Goal: Task Accomplishment & Management: Use online tool/utility

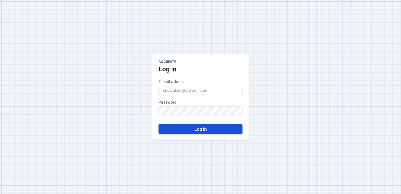
type input "[PERSON_NAME][EMAIL_ADDRESS][DOMAIN_NAME]"
click at [194, 130] on button "Log in" at bounding box center [200, 128] width 84 height 10
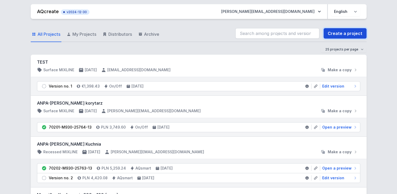
click at [350, 30] on link "Create a project" at bounding box center [344, 33] width 43 height 10
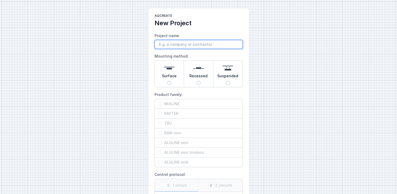
click at [210, 42] on input "Project name:" at bounding box center [198, 44] width 88 height 9
type input "test"
click at [152, 93] on main "AQcreate New Project Project name: test Mounting method: Surface Recessed Suspe…" at bounding box center [198, 131] width 101 height 246
click at [168, 81] on input "Surface" at bounding box center [169, 82] width 4 height 4
radio input "true"
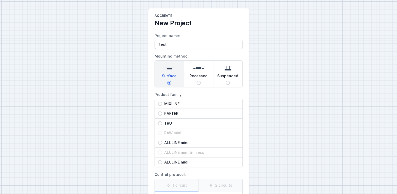
scroll to position [26, 0]
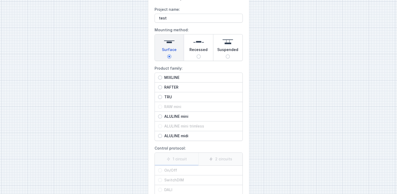
click at [158, 74] on div "MIXLINE" at bounding box center [199, 77] width 88 height 9
click at [158, 75] on input "MIXLINE" at bounding box center [160, 77] width 4 height 4
radio input "true"
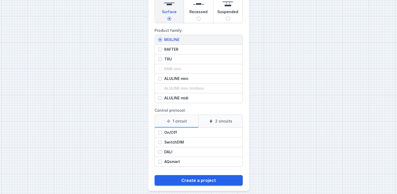
scroll to position [68, 0]
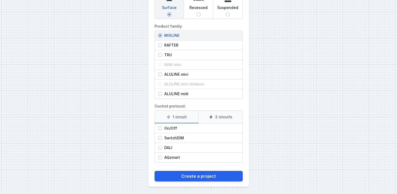
click at [222, 115] on label "2 circuits" at bounding box center [220, 116] width 44 height 13
click at [0, 0] on input "2 circuits" at bounding box center [0, 0] width 0 height 0
click at [186, 112] on label "1 circuit" at bounding box center [177, 116] width 44 height 13
click at [0, 0] on input "1 circuit" at bounding box center [0, 0] width 0 height 0
click at [158, 145] on div "DALI" at bounding box center [199, 147] width 88 height 9
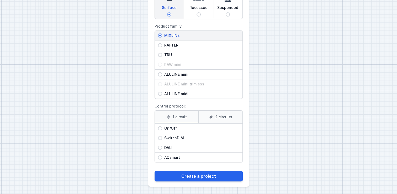
click at [158, 145] on input "DALI" at bounding box center [160, 147] width 4 height 4
radio input "true"
click at [218, 115] on label "2 circuits" at bounding box center [220, 116] width 44 height 13
click at [0, 0] on input "2 circuits" at bounding box center [0, 0] width 0 height 0
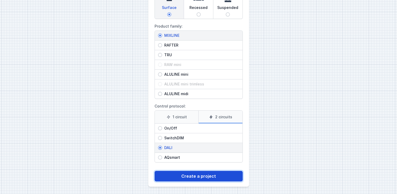
click at [196, 177] on button "Create a project" at bounding box center [198, 175] width 88 height 10
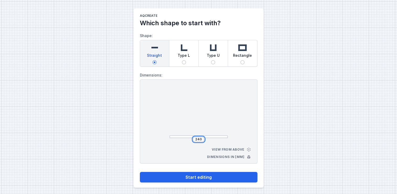
click at [200, 139] on input "240" at bounding box center [198, 139] width 8 height 4
type input "2400"
click at [183, 54] on span "Type L" at bounding box center [184, 56] width 12 height 7
click at [183, 60] on input "Type L" at bounding box center [184, 62] width 4 height 4
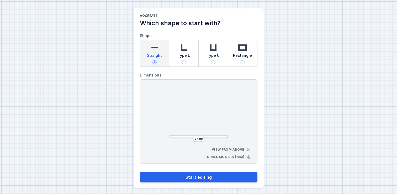
radio input "true"
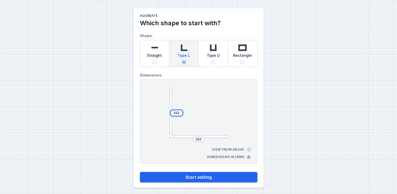
click at [179, 112] on input "252" at bounding box center [176, 113] width 8 height 4
type input "2"
type input "3000"
click at [201, 138] on input "252" at bounding box center [198, 139] width 8 height 4
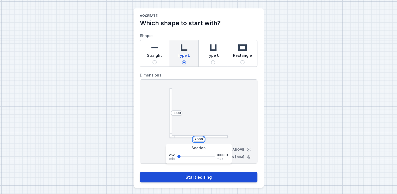
type input "2000"
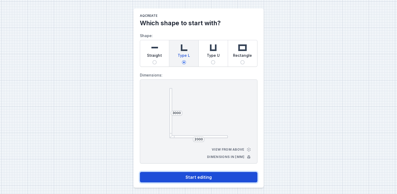
click at [200, 178] on button "Start editing" at bounding box center [198, 176] width 117 height 10
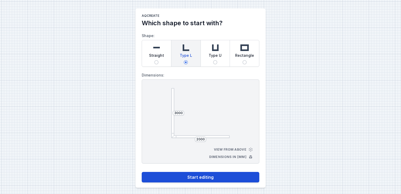
select select "4"
select select "true"
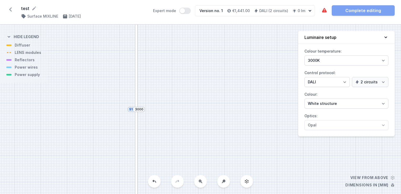
click at [198, 185] on button at bounding box center [200, 181] width 13 height 13
click at [135, 99] on div at bounding box center [136, 69] width 3 height 78
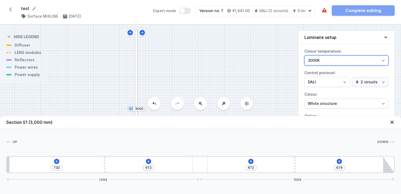
click at [351, 61] on select "3000K 4000K 2700K" at bounding box center [346, 60] width 84 height 10
select select "2700"
click at [304, 55] on select "3000K 4000K 2700K" at bounding box center [346, 60] width 84 height 10
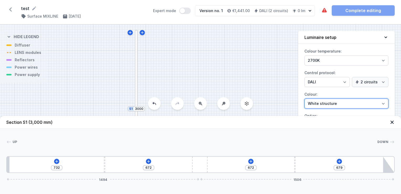
click at [382, 104] on select "White structure Black structure Gold structure Copper Gray Another colour (from…" at bounding box center [346, 103] width 84 height 10
click at [304, 98] on select "White structure Black structure Gold structure Copper Gray Another colour (from…" at bounding box center [346, 103] width 84 height 10
click at [149, 161] on icon at bounding box center [148, 160] width 3 height 3
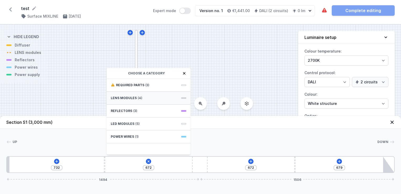
click at [127, 97] on span "LENS modules" at bounding box center [124, 98] width 26 height 4
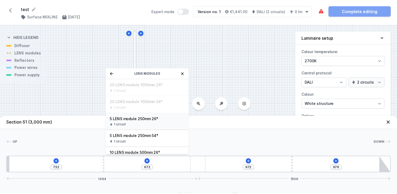
scroll to position [13, 0]
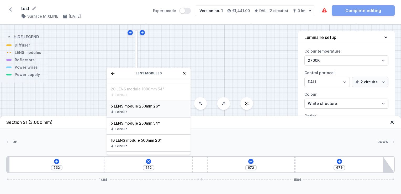
click at [128, 110] on div "1 circuit" at bounding box center [149, 112] width 76 height 4
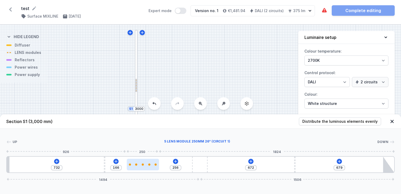
type input "254"
type input "168"
type input "252"
type input "170"
type input "250"
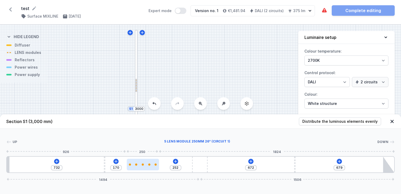
type input "172"
drag, startPoint x: 121, startPoint y: 162, endPoint x: 144, endPoint y: 163, distance: 22.6
click at [144, 163] on div at bounding box center [143, 164] width 32 height 12
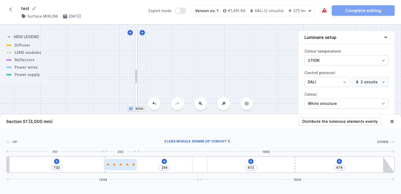
type input "67"
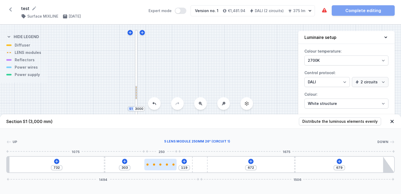
type input "291"
type input "131"
type input "275"
type input "147"
type input "271"
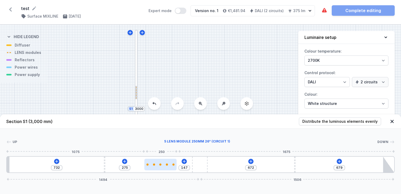
type input "151"
type input "267"
type input "155"
type input "263"
type input "159"
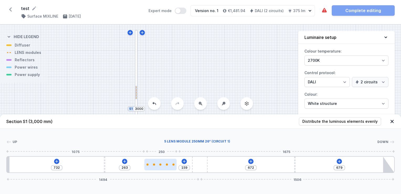
type input "261"
type input "161"
type input "259"
type input "163"
type input "257"
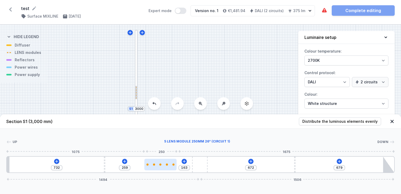
type input "165"
type input "255"
type input "167"
type input "252"
type input "170"
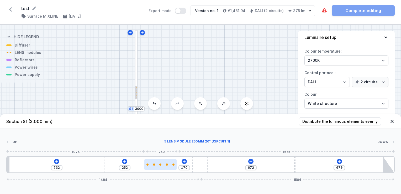
type input "250"
type input "172"
type input "248"
type input "174"
type input "246"
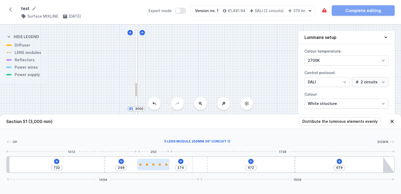
type input "176"
type input "244"
type input "178"
type input "240"
type input "182"
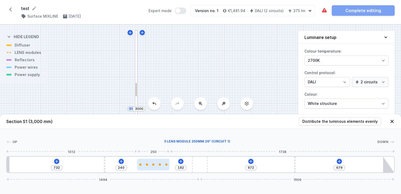
type input "236"
type input "186"
type input "220"
type input "202"
type input "216"
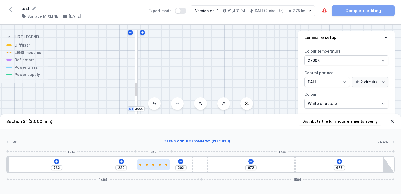
type input "206"
type input "212"
type input "210"
type input "212"
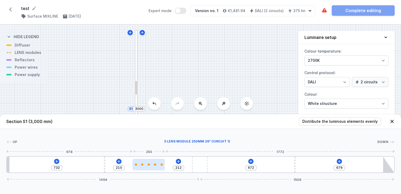
type input "208"
type input "214"
type input "206"
type input "216"
type input "236"
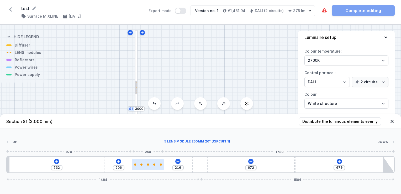
type input "186"
type input "226"
type input "196"
type input "222"
type input "200"
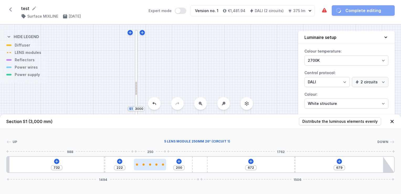
type input "220"
type input "202"
type input "218"
type input "204"
type input "216"
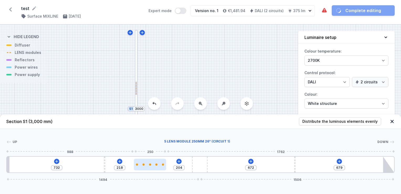
type input "206"
type input "214"
type input "208"
type input "212"
type input "210"
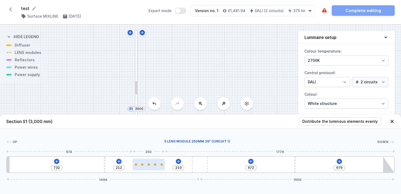
drag, startPoint x: 148, startPoint y: 165, endPoint x: 153, endPoint y: 164, distance: 5.1
click at [153, 164] on div at bounding box center [148, 164] width 32 height 2
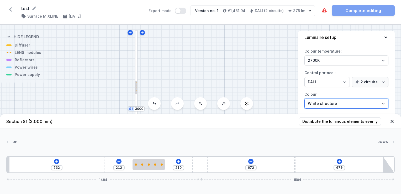
click at [322, 105] on select "White structure Black structure Gold structure Copper Gray Another colour (from…" at bounding box center [346, 103] width 84 height 10
click at [304, 98] on select "White structure Black structure Gold structure Copper Gray Another colour (from…" at bounding box center [346, 103] width 84 height 10
click at [250, 160] on icon at bounding box center [251, 161] width 4 height 4
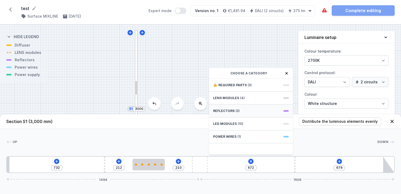
click at [232, 113] on div "Reflectors (3)" at bounding box center [251, 110] width 84 height 13
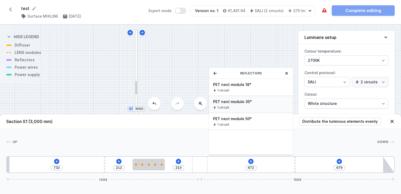
click at [226, 101] on span "PET next module 35°" at bounding box center [251, 101] width 76 height 5
type input "602"
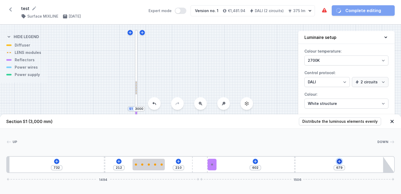
click at [339, 160] on icon at bounding box center [339, 161] width 4 height 4
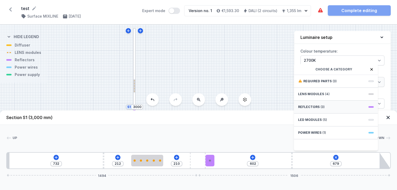
click at [313, 109] on span "Reflectors" at bounding box center [309, 107] width 22 height 4
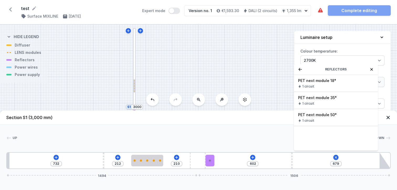
click at [313, 109] on div "PET next module 35° 1 circuit" at bounding box center [336, 100] width 84 height 17
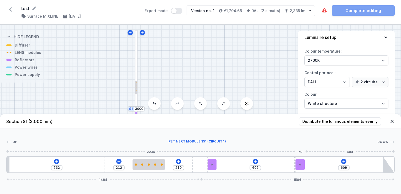
type input "679"
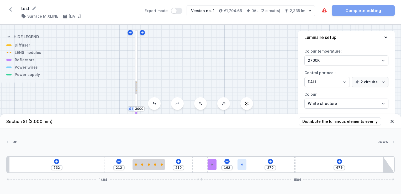
type input "154"
type input "378"
type input "146"
type input "386"
type input "142"
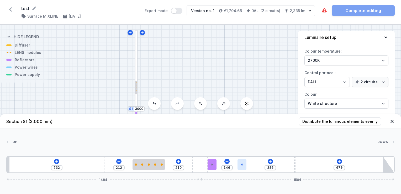
type input "390"
type input "130"
type input "402"
type input "122"
type input "410"
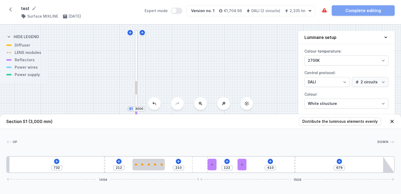
type input "106"
type input "426"
type input "86"
type input "446"
type input "74"
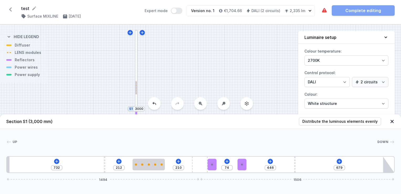
type input "458"
type input "67"
type input "465"
type input "59"
type input "473"
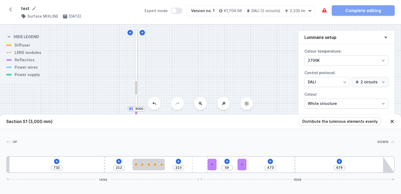
type input "53"
type input "463"
type input "69"
type input "461"
type input "71"
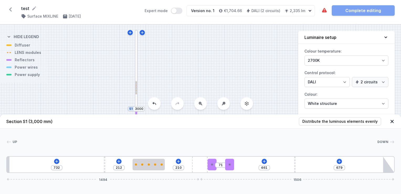
type input "458"
type input "74"
type input "456"
type input "76"
type input "454"
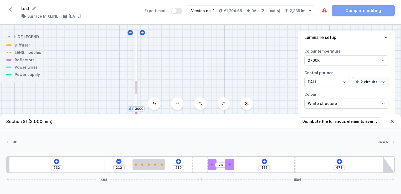
type input "78"
type input "452"
type input "80"
type input "450"
type input "82"
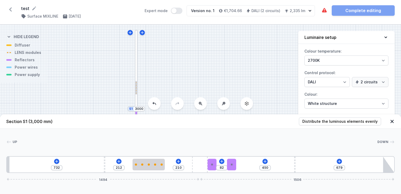
drag, startPoint x: 300, startPoint y: 163, endPoint x: 236, endPoint y: 164, distance: 64.0
click at [236, 164] on div "732 212 210 82 450 679 1494 1506" at bounding box center [200, 164] width 388 height 17
click at [322, 10] on icon at bounding box center [324, 10] width 6 height 6
click at [55, 162] on icon at bounding box center [57, 161] width 4 height 4
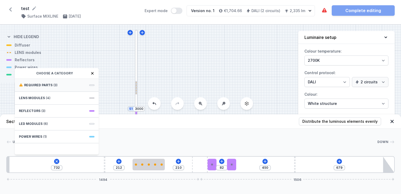
click at [40, 88] on div "Required parts (3)" at bounding box center [57, 85] width 84 height 13
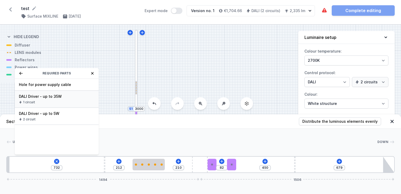
click at [37, 100] on div "1 circuit" at bounding box center [57, 102] width 76 height 4
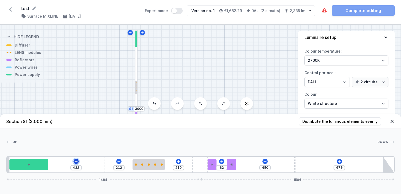
click at [76, 159] on icon at bounding box center [76, 161] width 4 height 4
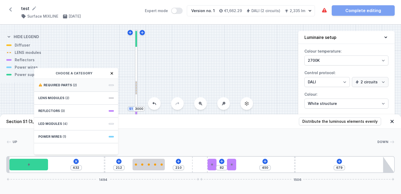
click at [62, 85] on span "Required parts" at bounding box center [58, 85] width 28 height 4
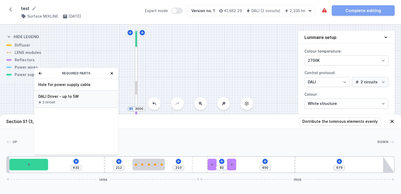
click at [55, 96] on span "DALI Driver - up to 5W" at bounding box center [76, 96] width 76 height 5
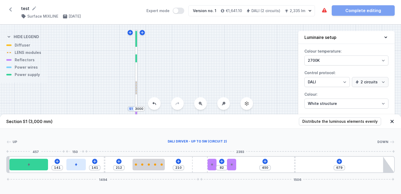
type input "143"
type input "139"
type input "145"
type input "137"
type input "149"
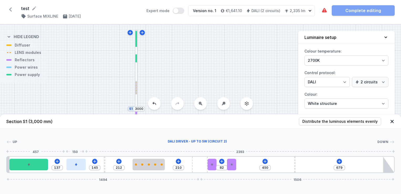
type input "133"
type input "153"
type input "129"
type input "157"
type input "125"
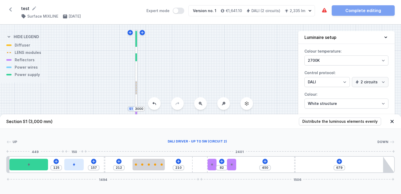
type input "159"
type input "123"
type input "161"
type input "121"
type input "163"
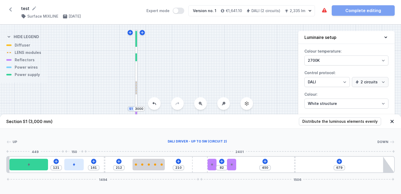
type input "119"
type input "165"
type input "117"
drag, startPoint x: 62, startPoint y: 165, endPoint x: 76, endPoint y: 165, distance: 13.6
click at [76, 165] on div at bounding box center [72, 164] width 19 height 12
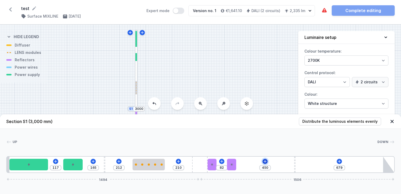
click at [267, 161] on icon at bounding box center [265, 161] width 4 height 4
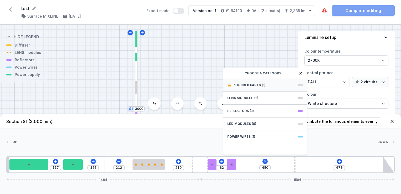
click at [253, 84] on span "Required parts" at bounding box center [246, 85] width 28 height 4
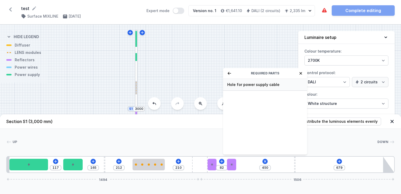
click at [242, 83] on span "Hole for power supply cable" at bounding box center [265, 84] width 76 height 5
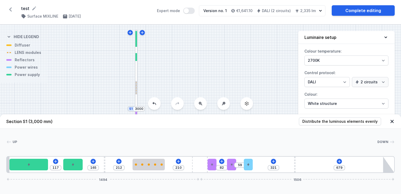
type input "323"
type input "57"
drag, startPoint x: 241, startPoint y: 166, endPoint x: 253, endPoint y: 167, distance: 12.1
click at [253, 167] on div "117 165 212 210 82 57 323 679 1494 1506" at bounding box center [200, 164] width 388 height 17
type input "212"
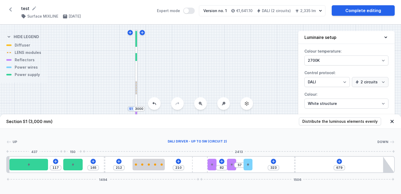
type input "210"
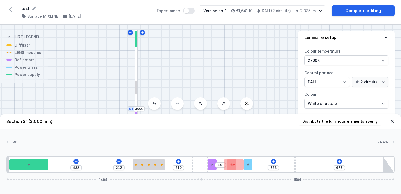
type input "299"
type input "1"
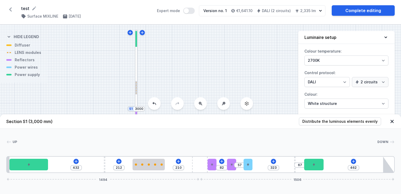
type input "434"
type input "95"
type input "420"
type input "109"
type input "414"
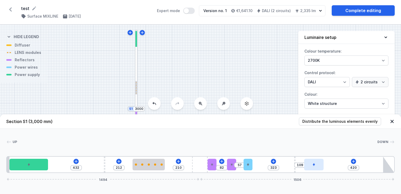
type input "115"
type input "396"
type input "133"
type input "386"
type input "143"
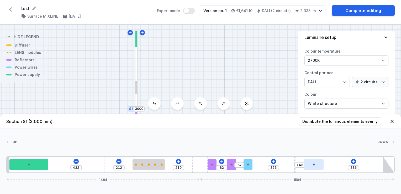
type input "382"
type input "147"
type input "378"
type input "151"
type input "376"
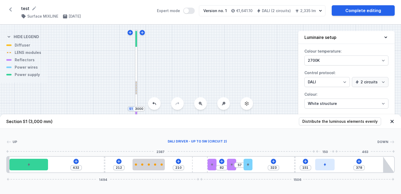
type input "153"
type input "373"
type input "156"
type input "369"
type input "160"
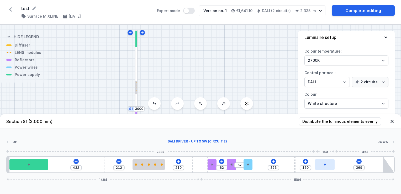
type input "367"
type input "162"
type input "365"
type input "164"
type input "361"
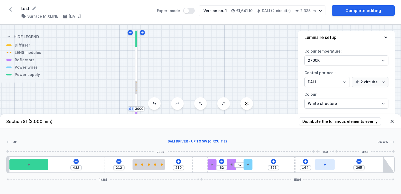
type input "168"
drag, startPoint x: 75, startPoint y: 166, endPoint x: 335, endPoint y: 166, distance: 260.1
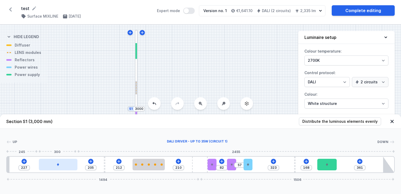
type input "199"
type input "233"
type input "197"
type input "235"
type input "185"
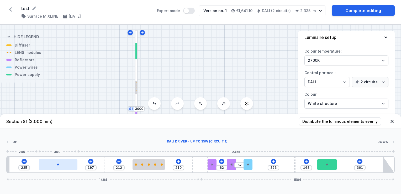
type input "247"
type input "167"
type input "265"
type input "157"
type input "275"
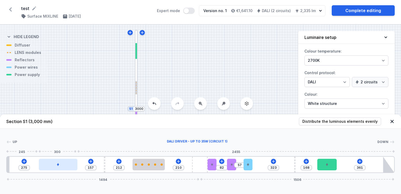
type input "151"
type input "281"
type input "149"
type input "283"
type input "147"
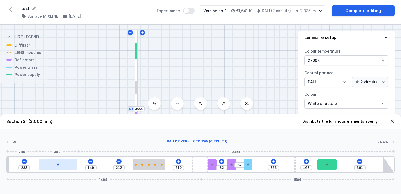
type input "285"
type input "145"
type input "287"
type input "151"
type input "281"
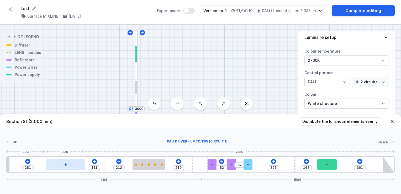
type input "175"
type input "257"
type input "191"
type input "241"
type input "201"
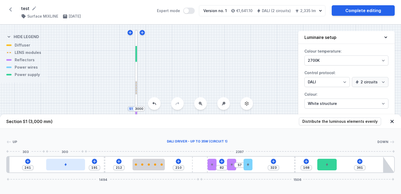
type input "231"
type input "205"
type input "227"
type input "209"
type input "223"
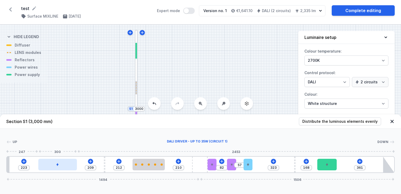
type input "211"
type input "221"
type input "213"
drag, startPoint x: 29, startPoint y: 164, endPoint x: 50, endPoint y: 166, distance: 21.3
click at [50, 166] on div at bounding box center [52, 164] width 39 height 12
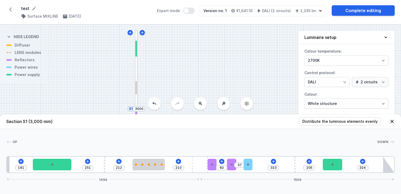
drag, startPoint x: 330, startPoint y: 164, endPoint x: 341, endPoint y: 167, distance: 11.4
click at [341, 167] on div "181 251 212 210 82 57 323 205 324 1494 1506" at bounding box center [200, 164] width 388 height 17
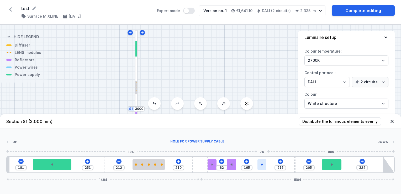
drag, startPoint x: 245, startPoint y: 164, endPoint x: 264, endPoint y: 168, distance: 19.2
click at [264, 168] on div at bounding box center [261, 164] width 9 height 12
click at [263, 166] on div "181 251 212 210 82 127 253 205 324 1494 1506" at bounding box center [200, 164] width 388 height 17
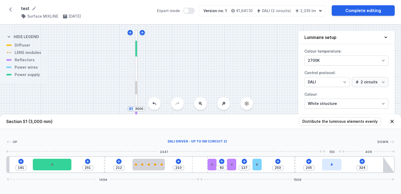
click at [330, 165] on icon at bounding box center [331, 164] width 3 height 3
click at [271, 137] on div "Up Down 1 2 1 3 4 1 5 6 1 6 1 7 3 8 2 9 181 251 212 210 82 127 253 205 324 1494…" at bounding box center [200, 150] width 401 height 44
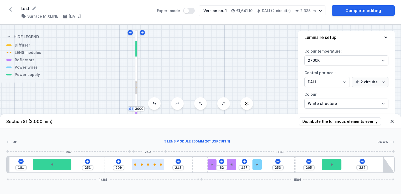
click at [150, 168] on div at bounding box center [148, 164] width 32 height 12
click at [391, 121] on icon at bounding box center [391, 121] width 5 height 5
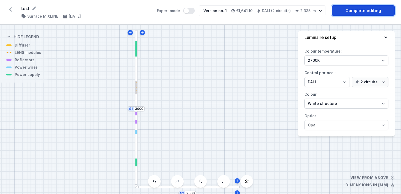
click at [369, 10] on link "Complete editing" at bounding box center [362, 10] width 63 height 10
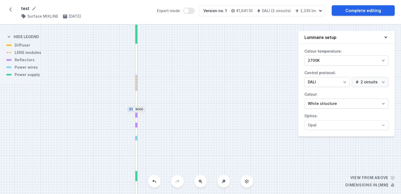
click at [137, 175] on div at bounding box center [136, 176] width 2 height 10
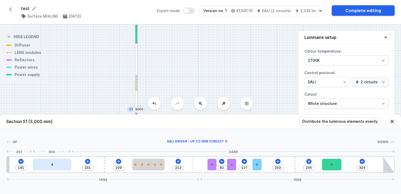
click at [54, 163] on div at bounding box center [52, 164] width 39 height 12
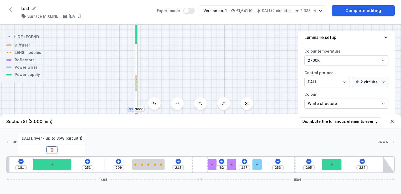
click at [55, 149] on button at bounding box center [51, 149] width 11 height 7
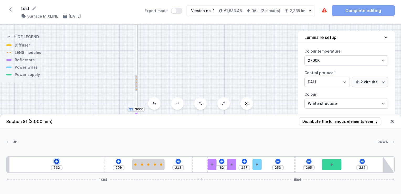
click at [57, 159] on button at bounding box center [56, 160] width 5 height 5
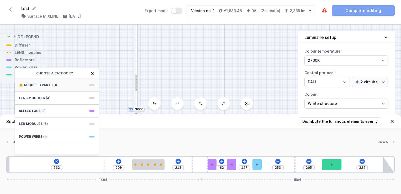
click at [44, 87] on span "Required parts" at bounding box center [38, 85] width 28 height 4
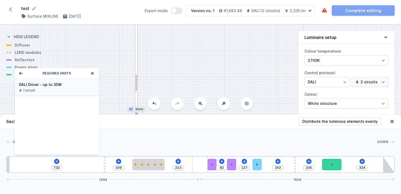
click at [49, 86] on span "DALI Driver - up to 35W" at bounding box center [57, 84] width 76 height 5
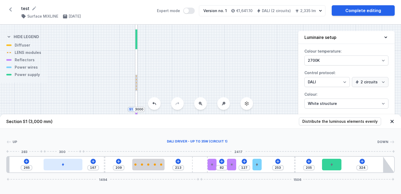
drag, startPoint x: 33, startPoint y: 165, endPoint x: 65, endPoint y: 168, distance: 32.4
click at [65, 168] on div at bounding box center [63, 164] width 39 height 12
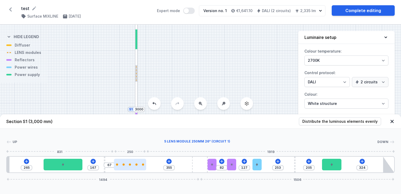
drag, startPoint x: 159, startPoint y: 166, endPoint x: 141, endPoint y: 167, distance: 18.9
click at [141, 167] on div at bounding box center [130, 164] width 32 height 12
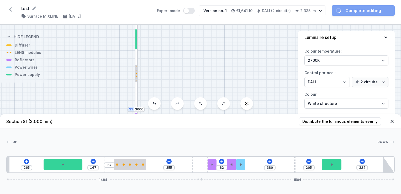
drag, startPoint x: 257, startPoint y: 166, endPoint x: 251, endPoint y: 166, distance: 5.3
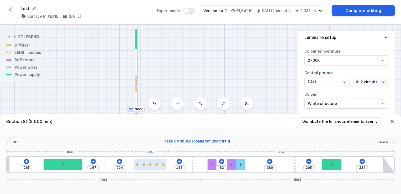
drag, startPoint x: 133, startPoint y: 164, endPoint x: 153, endPoint y: 165, distance: 20.2
click at [153, 165] on div at bounding box center [150, 164] width 32 height 2
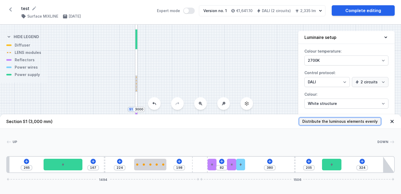
click at [332, 121] on span "Distribute the luminous elements evenly" at bounding box center [339, 121] width 75 height 5
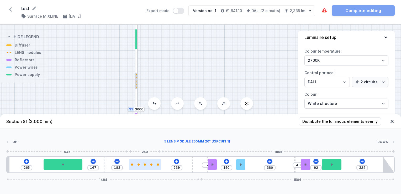
drag, startPoint x: 112, startPoint y: 165, endPoint x: 150, endPoint y: 165, distance: 37.5
click at [150, 165] on div at bounding box center [151, 164] width 2 height 2
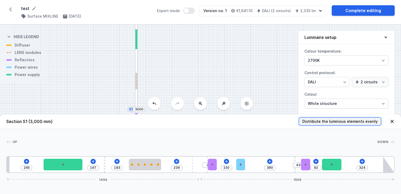
click at [355, 121] on span "Distribute the luminous elements evenly" at bounding box center [339, 121] width 75 height 5
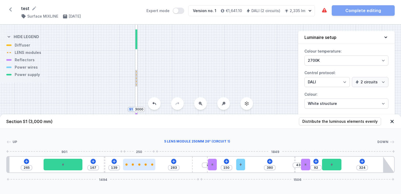
drag, startPoint x: 108, startPoint y: 164, endPoint x: 139, endPoint y: 167, distance: 31.9
click at [139, 167] on div at bounding box center [139, 164] width 32 height 12
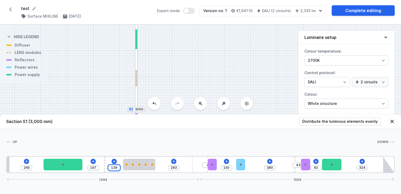
click at [116, 167] on input "139" at bounding box center [114, 167] width 8 height 4
click at [176, 167] on input "283" at bounding box center [173, 167] width 8 height 4
click at [392, 122] on icon at bounding box center [391, 121] width 3 height 3
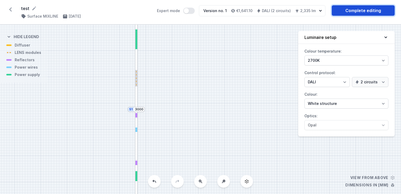
click at [356, 9] on link "Complete editing" at bounding box center [362, 10] width 63 height 10
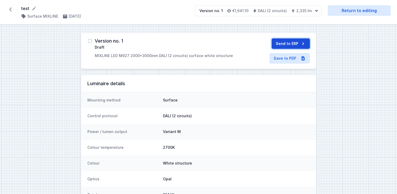
click at [293, 40] on button "Send to ERP" at bounding box center [290, 43] width 38 height 10
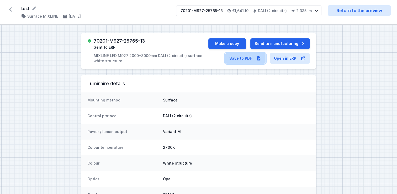
click at [251, 60] on link "Save to PDF" at bounding box center [245, 58] width 40 height 10
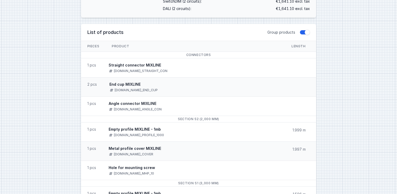
scroll to position [241, 0]
click at [306, 33] on button "Group products" at bounding box center [304, 32] width 10 height 5
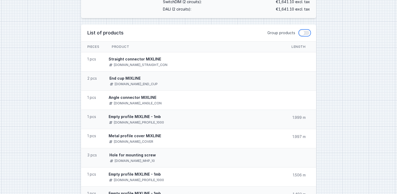
click at [306, 33] on button "Group products" at bounding box center [304, 32] width 10 height 5
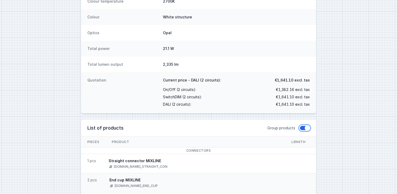
scroll to position [0, 0]
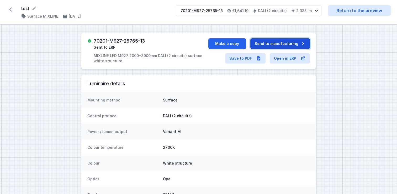
click at [280, 46] on button "Send to manufacturing" at bounding box center [280, 43] width 60 height 10
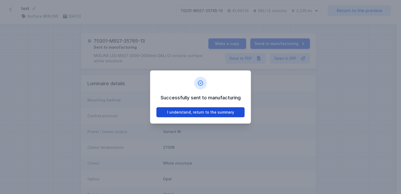
click at [200, 114] on button "I understand, return to the summary" at bounding box center [200, 112] width 88 height 10
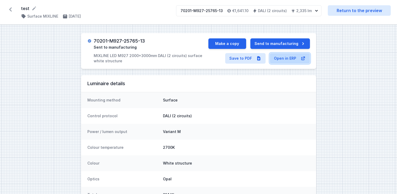
click at [287, 57] on link "Open in ERP" at bounding box center [290, 58] width 40 height 10
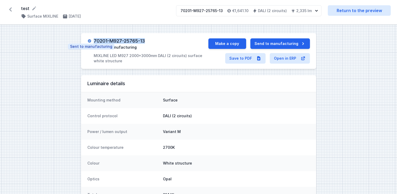
drag, startPoint x: 147, startPoint y: 40, endPoint x: 91, endPoint y: 40, distance: 55.6
click at [91, 40] on div "70201-M927-25765-13 Sent to manufacturing MIXLINE LED M927 2000+3000mm DALI (2 …" at bounding box center [147, 50] width 121 height 25
click at [111, 106] on div "Mounting method Surface" at bounding box center [198, 100] width 235 height 16
